Goal: Information Seeking & Learning: Learn about a topic

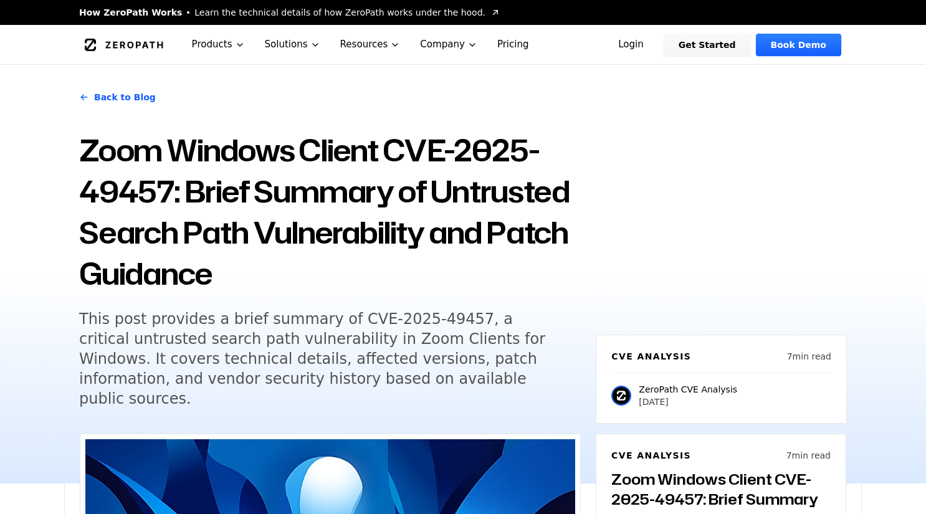
scroll to position [748, 0]
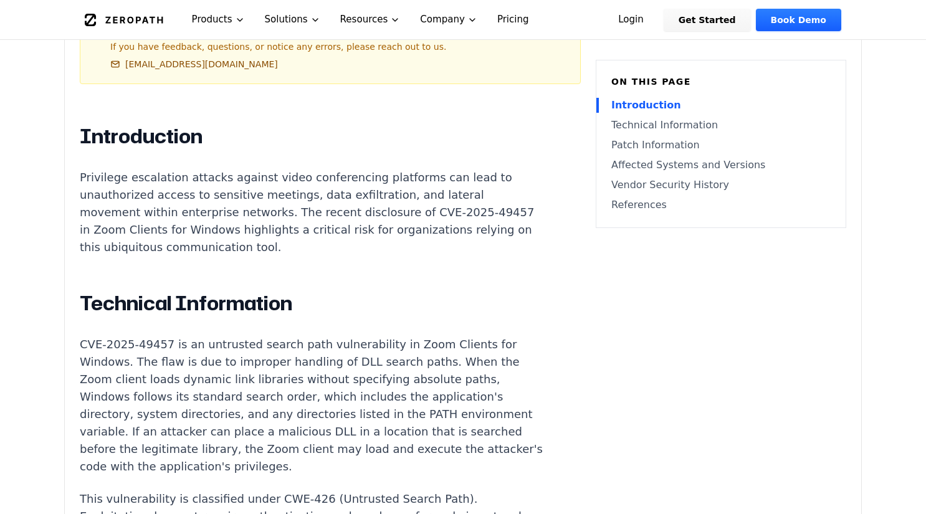
scroll to position [872, 0]
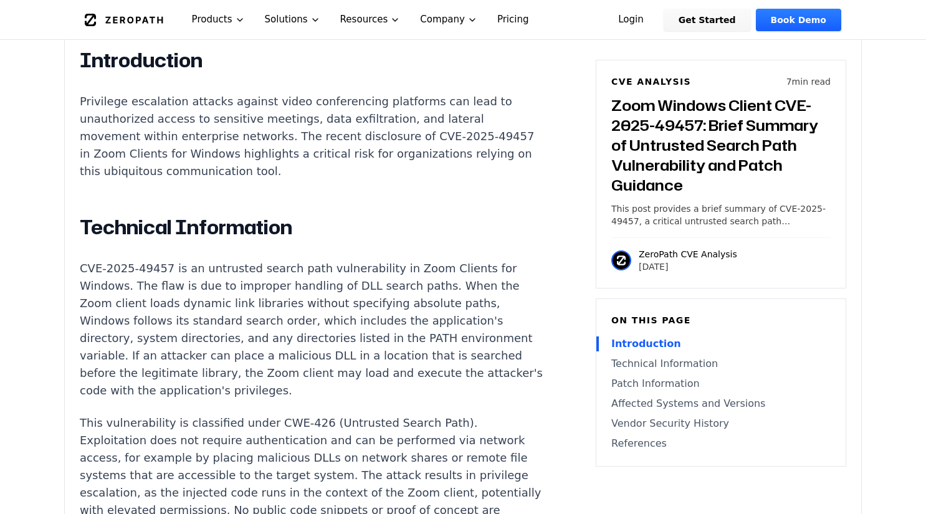
drag, startPoint x: 292, startPoint y: 325, endPoint x: 315, endPoint y: 327, distance: 23.1
drag, startPoint x: 315, startPoint y: 327, endPoint x: 558, endPoint y: 342, distance: 242.9
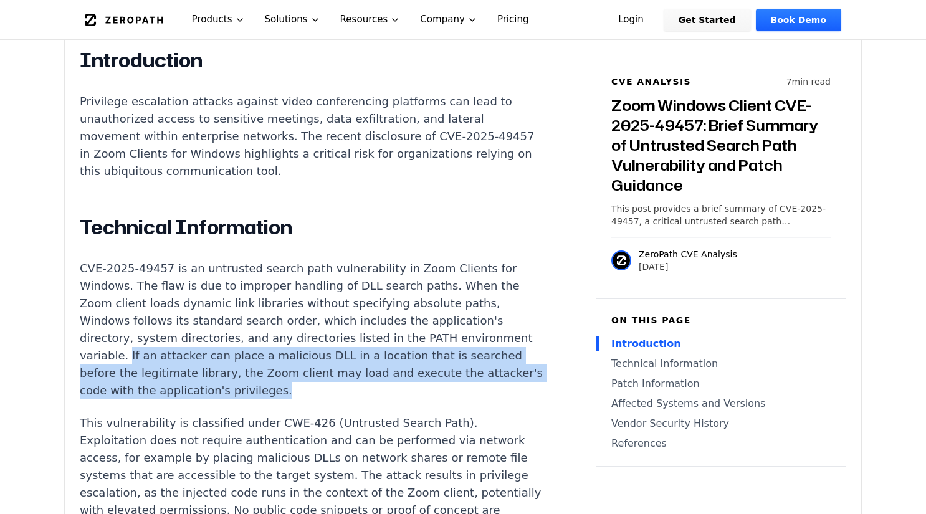
drag, startPoint x: 340, startPoint y: 359, endPoint x: 188, endPoint y: 323, distance: 155.6
click at [188, 323] on p "CVE-2025-49457 is an untrusted search path vulnerability in Zoom Clients for Wi…" at bounding box center [312, 330] width 464 height 140
click at [361, 361] on p "CVE-2025-49457 is an untrusted search path vulnerability in Zoom Clients for Wi…" at bounding box center [312, 330] width 464 height 140
drag, startPoint x: 342, startPoint y: 362, endPoint x: 188, endPoint y: 317, distance: 160.9
click at [188, 317] on p "CVE-2025-49457 is an untrusted search path vulnerability in Zoom Clients for Wi…" at bounding box center [312, 330] width 464 height 140
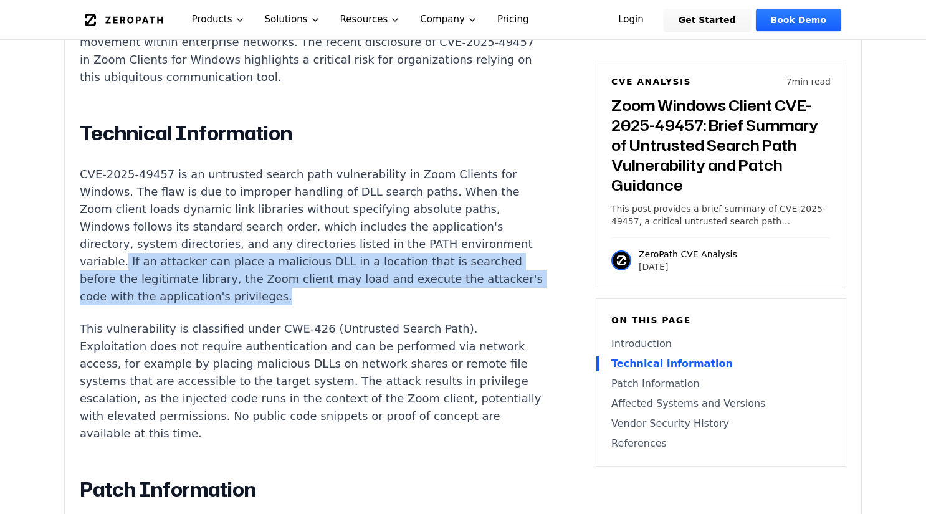
scroll to position [997, 0]
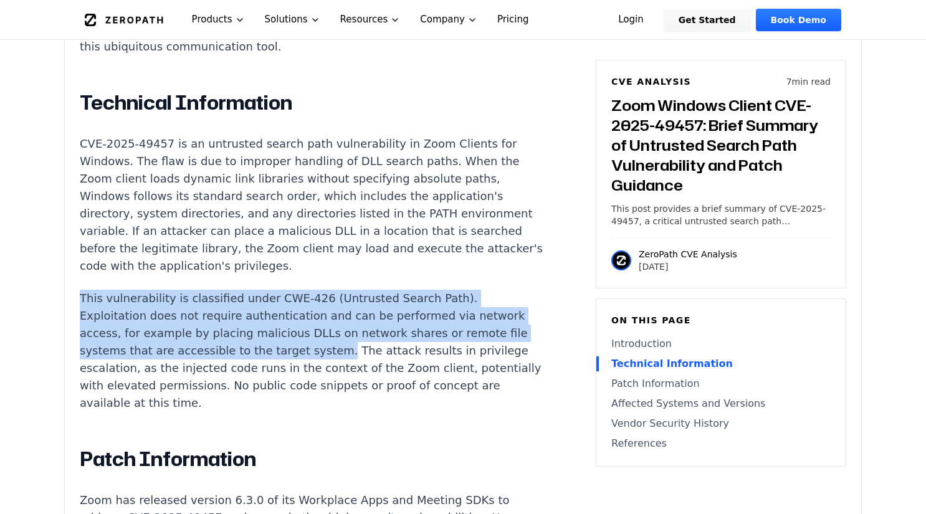
drag, startPoint x: 318, startPoint y: 320, endPoint x: 82, endPoint y: 269, distance: 242.4
click at [82, 290] on p "This vulnerability is classified under CWE-426 (Untrusted Search Path). Exploit…" at bounding box center [312, 351] width 464 height 122
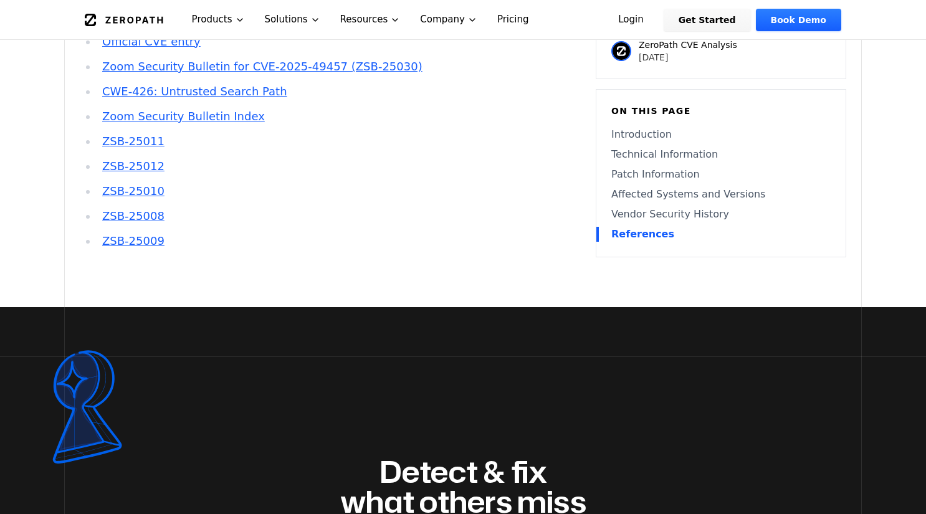
scroll to position [2368, 0]
